Goal: Find specific page/section: Find specific page/section

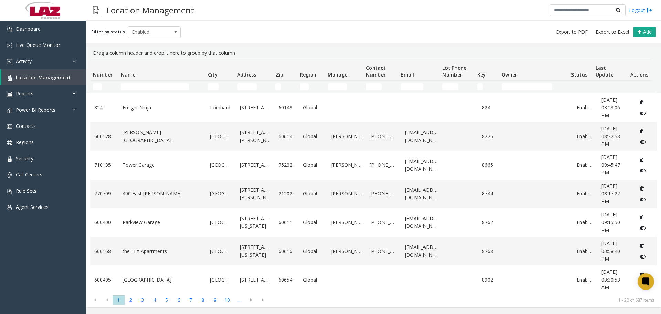
click at [304, 20] on div "Location Management Logout" at bounding box center [373, 10] width 575 height 21
click at [96, 85] on input "Number Filter" at bounding box center [97, 86] width 9 height 7
click at [139, 87] on input "Name Filter" at bounding box center [155, 86] width 68 height 7
type input "*******"
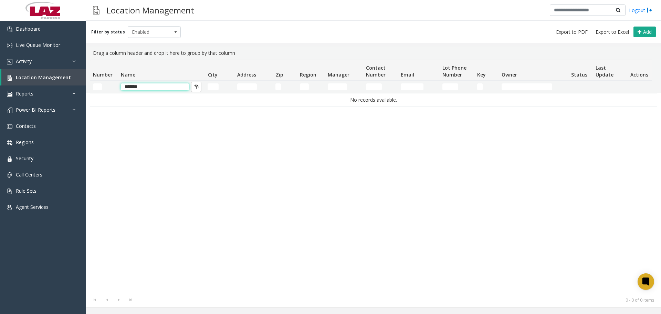
click at [155, 84] on input "*******" at bounding box center [155, 86] width 68 height 7
click at [97, 90] on td "Number Filter" at bounding box center [104, 87] width 28 height 12
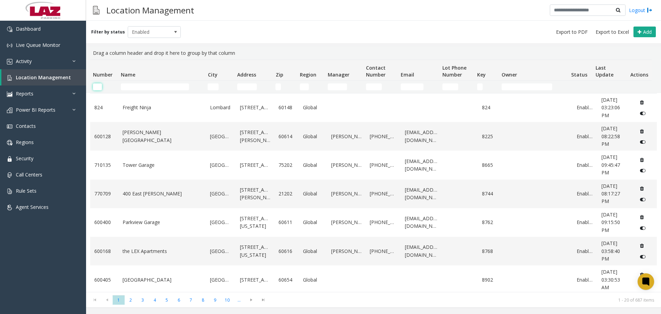
click at [97, 87] on input "Number Filter" at bounding box center [97, 86] width 9 height 7
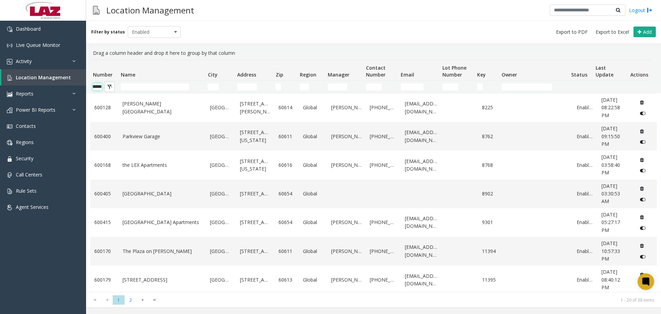
scroll to position [0, 11]
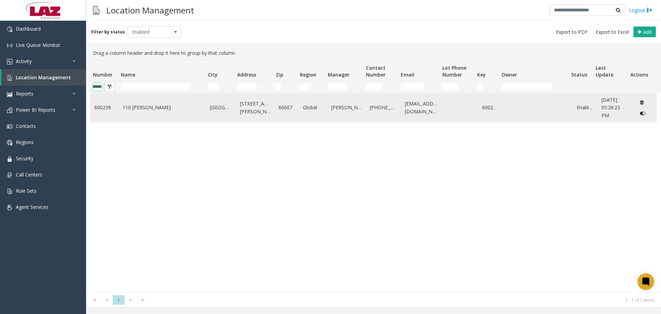
type input "******"
click at [129, 109] on link "110 [PERSON_NAME]" at bounding box center [163, 108] width 80 height 8
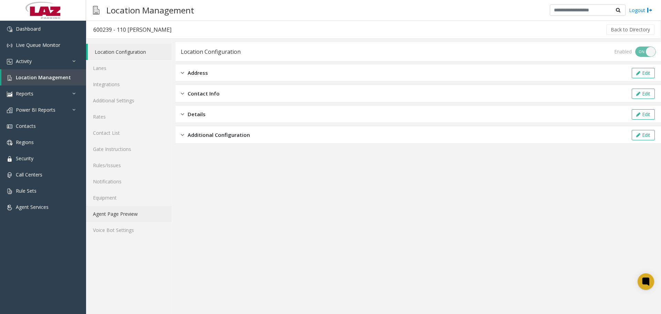
click at [135, 216] on link "Agent Page Preview" at bounding box center [129, 214] width 86 height 16
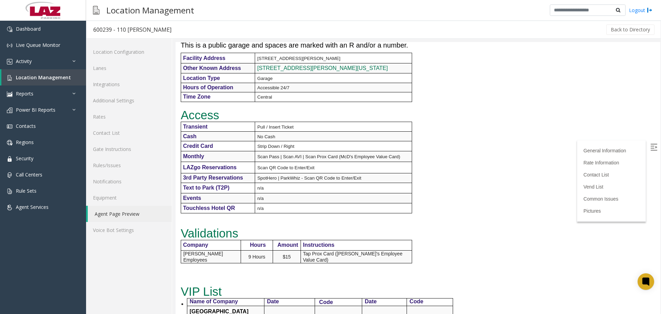
scroll to position [310, 0]
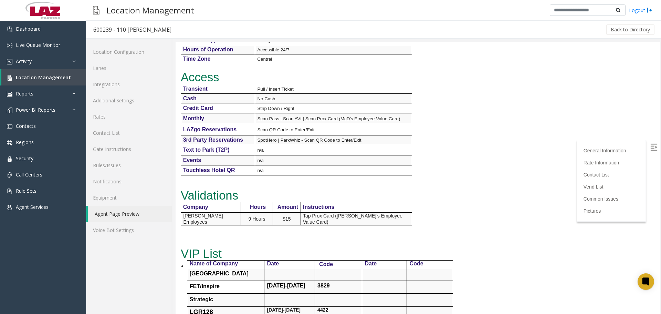
click at [650, 149] on img at bounding box center [653, 147] width 7 height 7
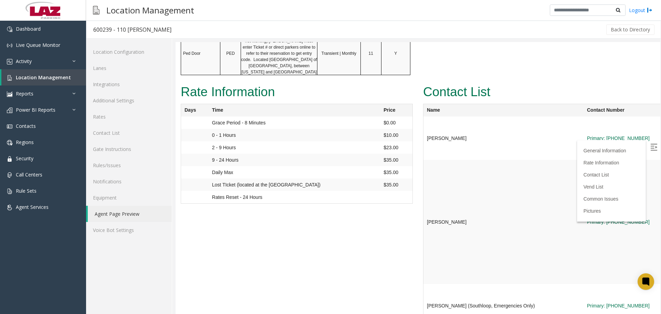
scroll to position [0, 0]
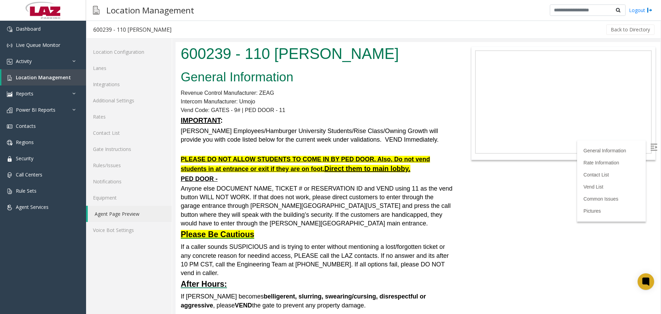
click at [422, 84] on h2 "General Information" at bounding box center [317, 77] width 272 height 18
click at [145, 71] on link "Lanes" at bounding box center [129, 68] width 86 height 16
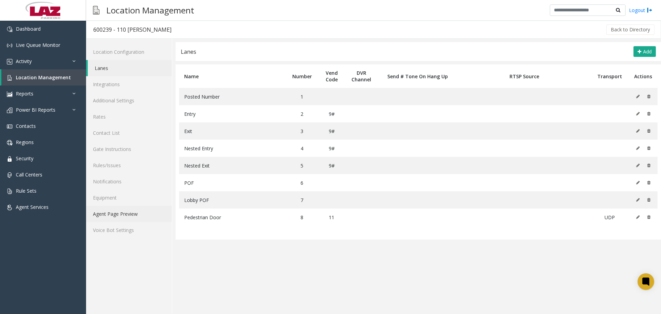
click at [124, 212] on link "Agent Page Preview" at bounding box center [129, 214] width 86 height 16
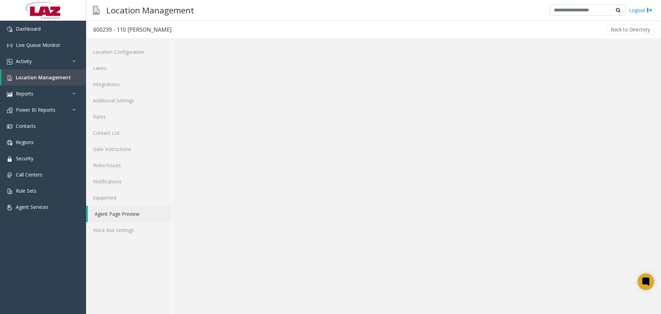
click at [248, 28] on div "Back to Directory" at bounding box center [416, 29] width 477 height 17
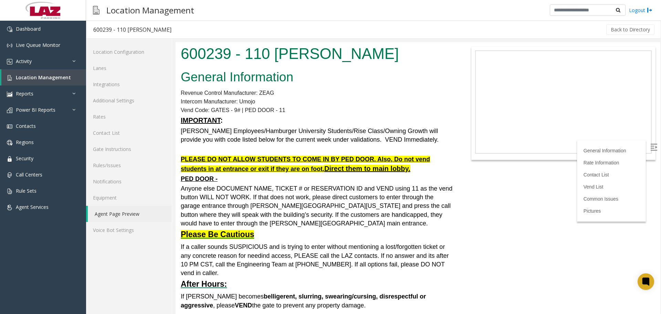
click at [391, 8] on div "Location Management Logout" at bounding box center [373, 10] width 575 height 21
